Goal: Check status: Check status

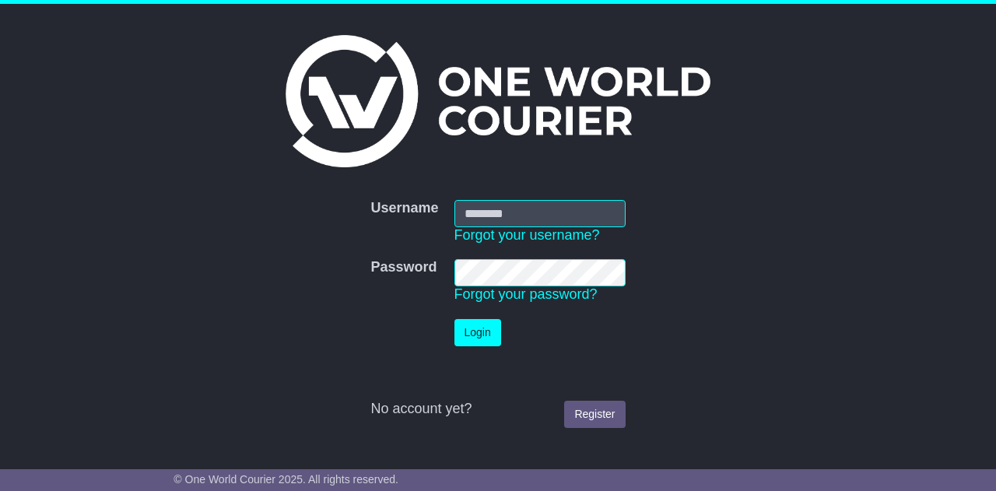
type input "**********"
click at [481, 325] on button "Login" at bounding box center [477, 332] width 47 height 27
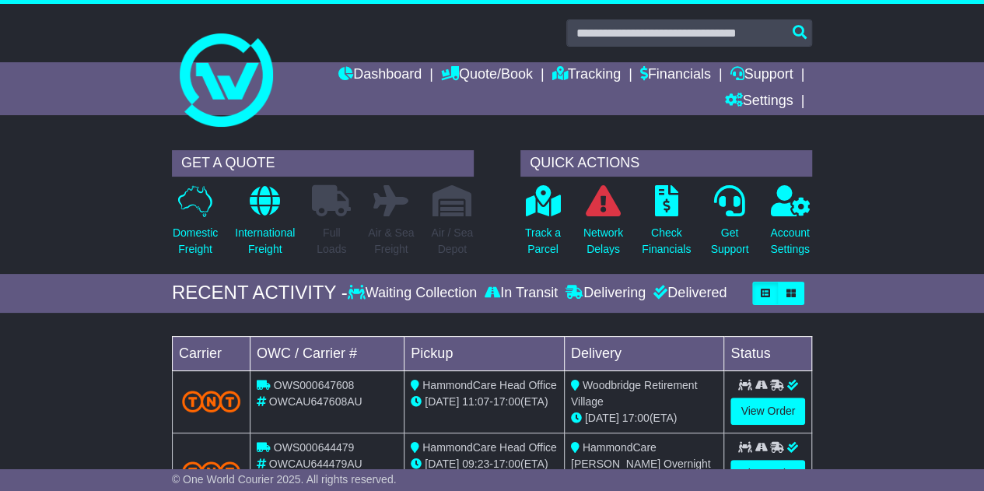
drag, startPoint x: 844, startPoint y: 49, endPoint x: 647, endPoint y: 82, distance: 198.8
click at [844, 49] on div at bounding box center [492, 73] width 984 height 139
click at [651, 76] on link "Financials" at bounding box center [675, 75] width 71 height 26
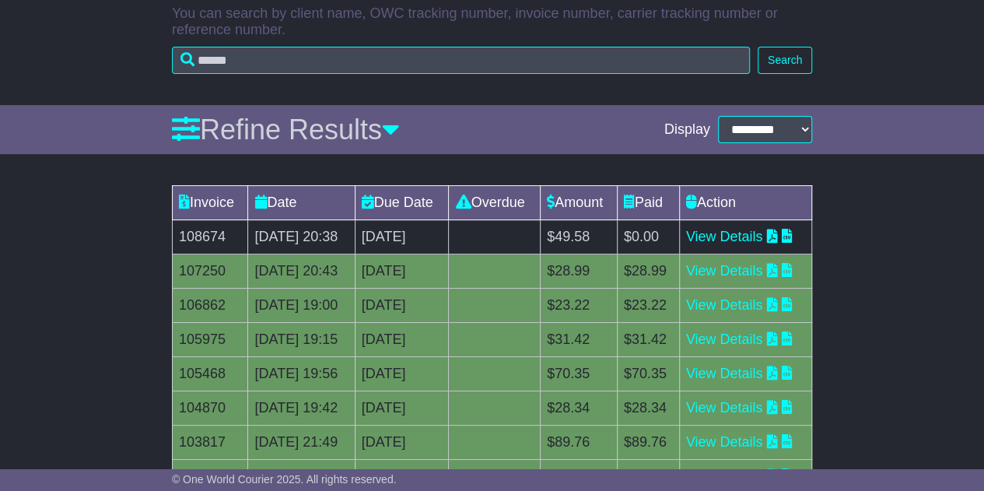
scroll to position [156, 0]
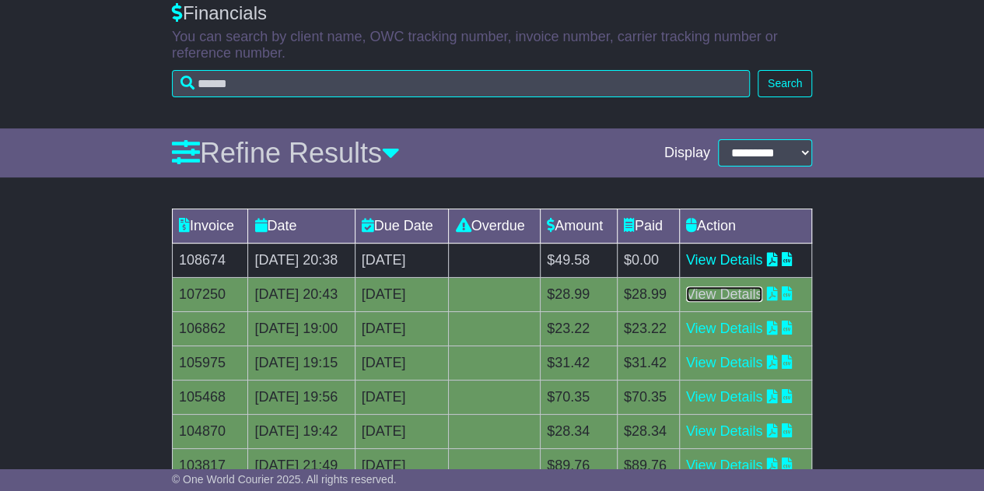
click at [749, 302] on link "View Details" at bounding box center [724, 294] width 77 height 16
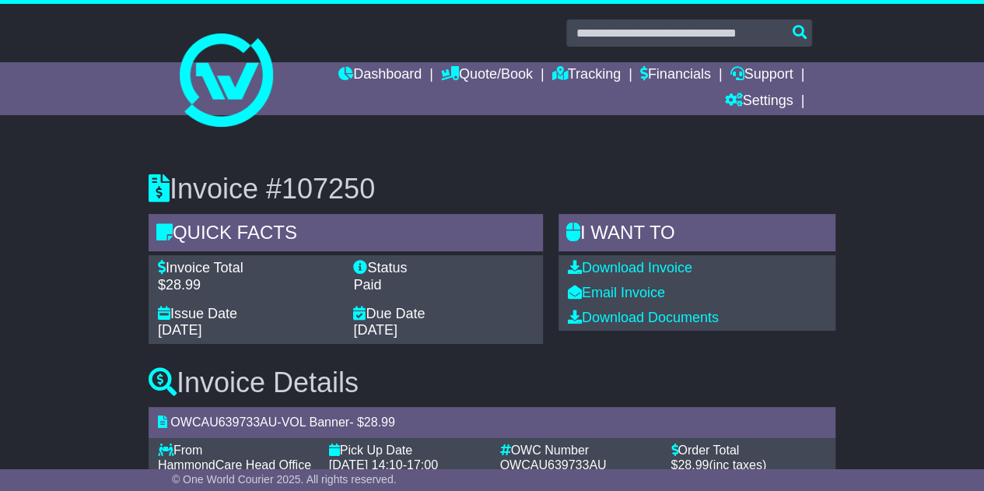
scroll to position [73, 0]
